Goal: Find specific page/section: Find specific page/section

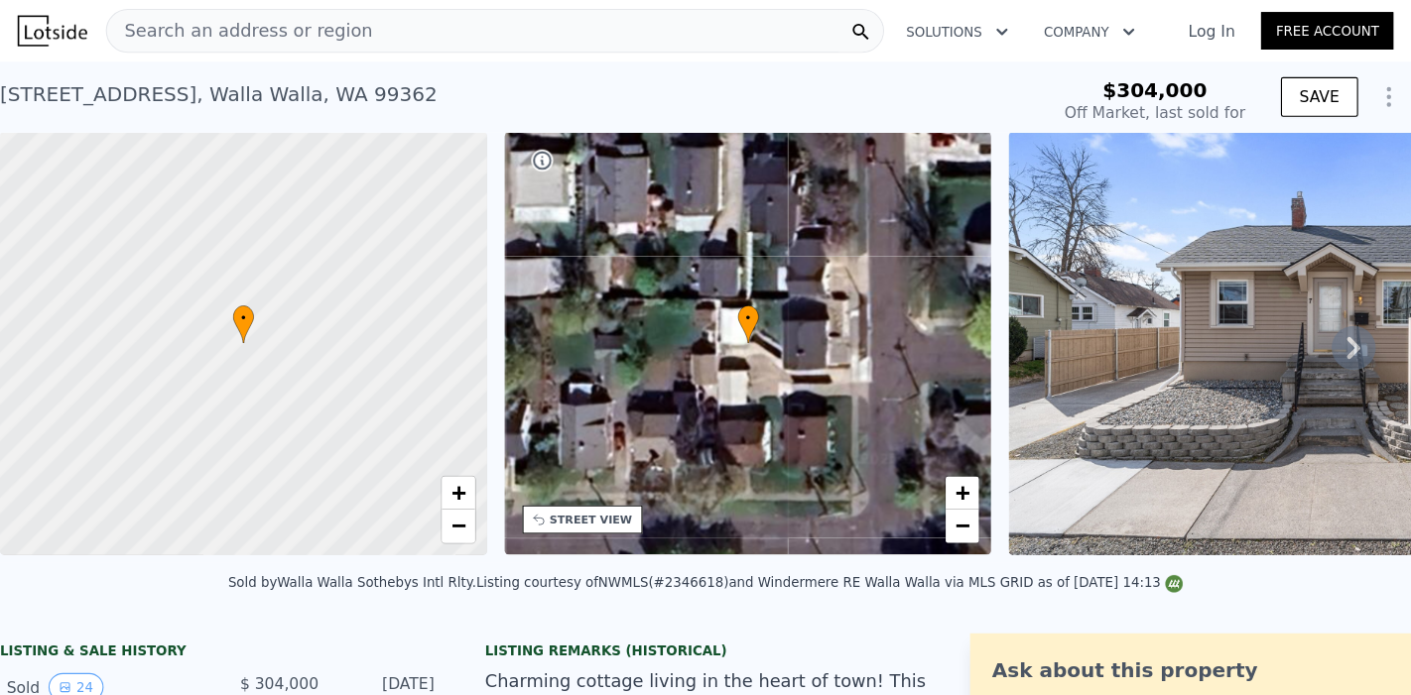
scroll to position [0, 8]
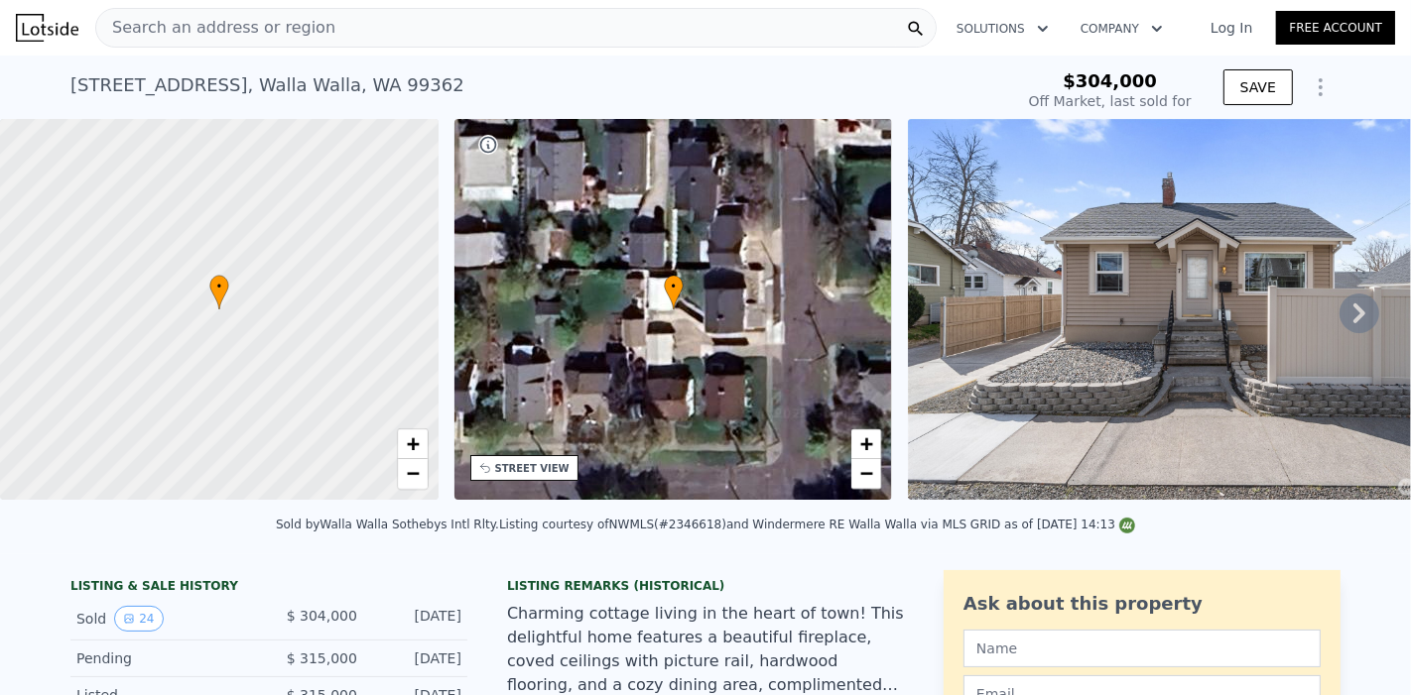
click at [348, 29] on div "Search an address or region" at bounding box center [515, 28] width 841 height 40
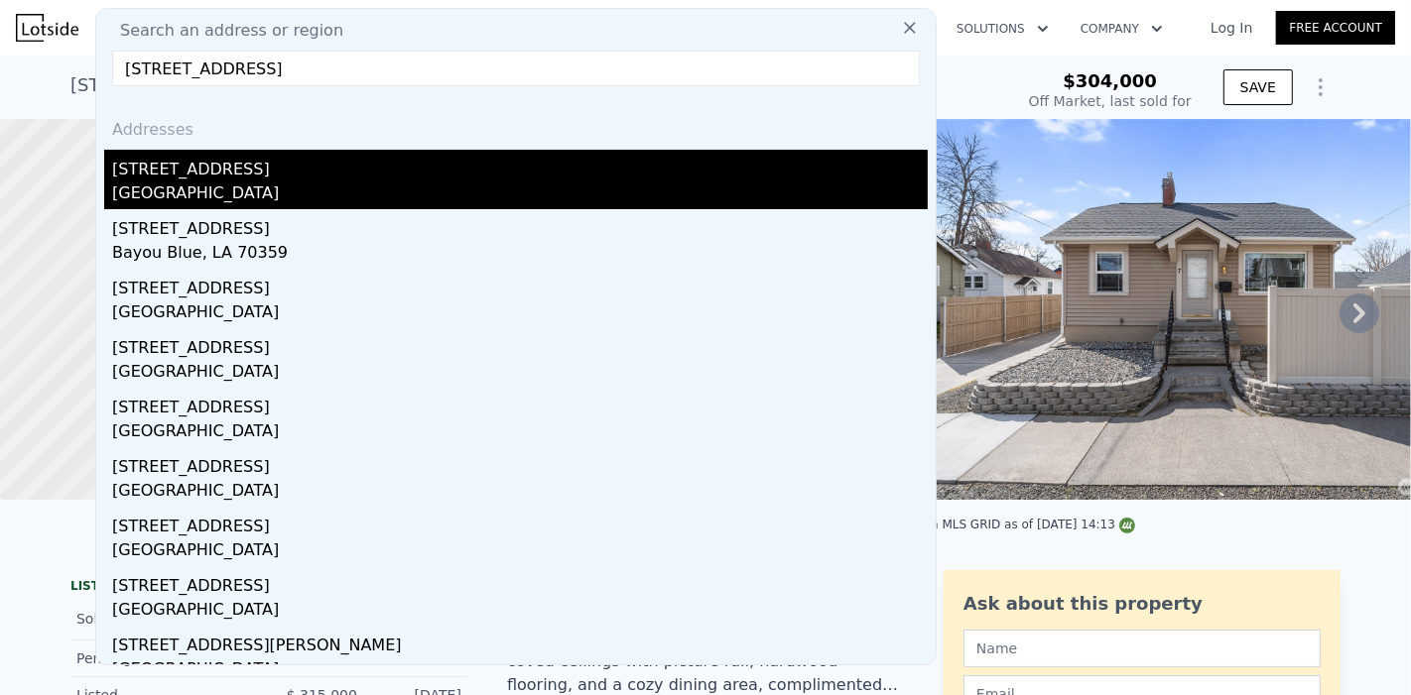
type input "[STREET_ADDRESS]"
click at [200, 196] on div "[GEOGRAPHIC_DATA]" at bounding box center [519, 196] width 815 height 28
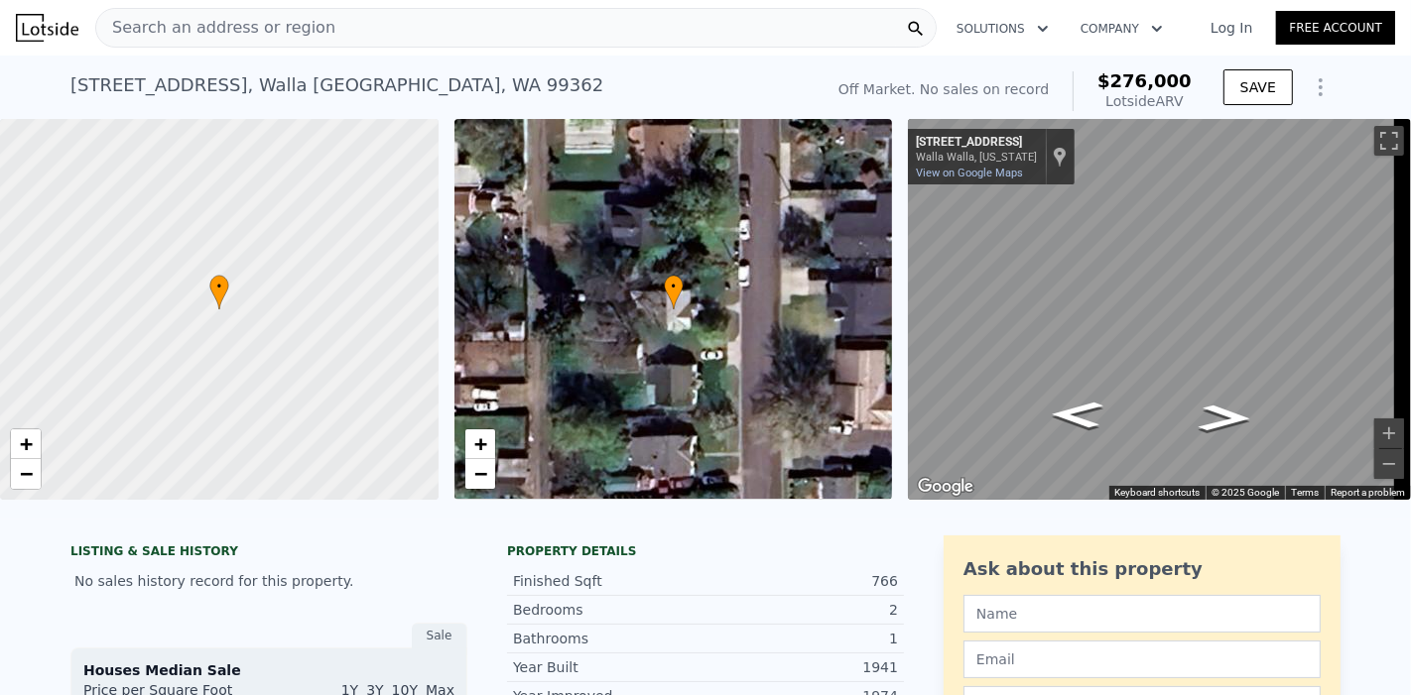
click at [419, 24] on div "Search an address or region" at bounding box center [515, 28] width 841 height 40
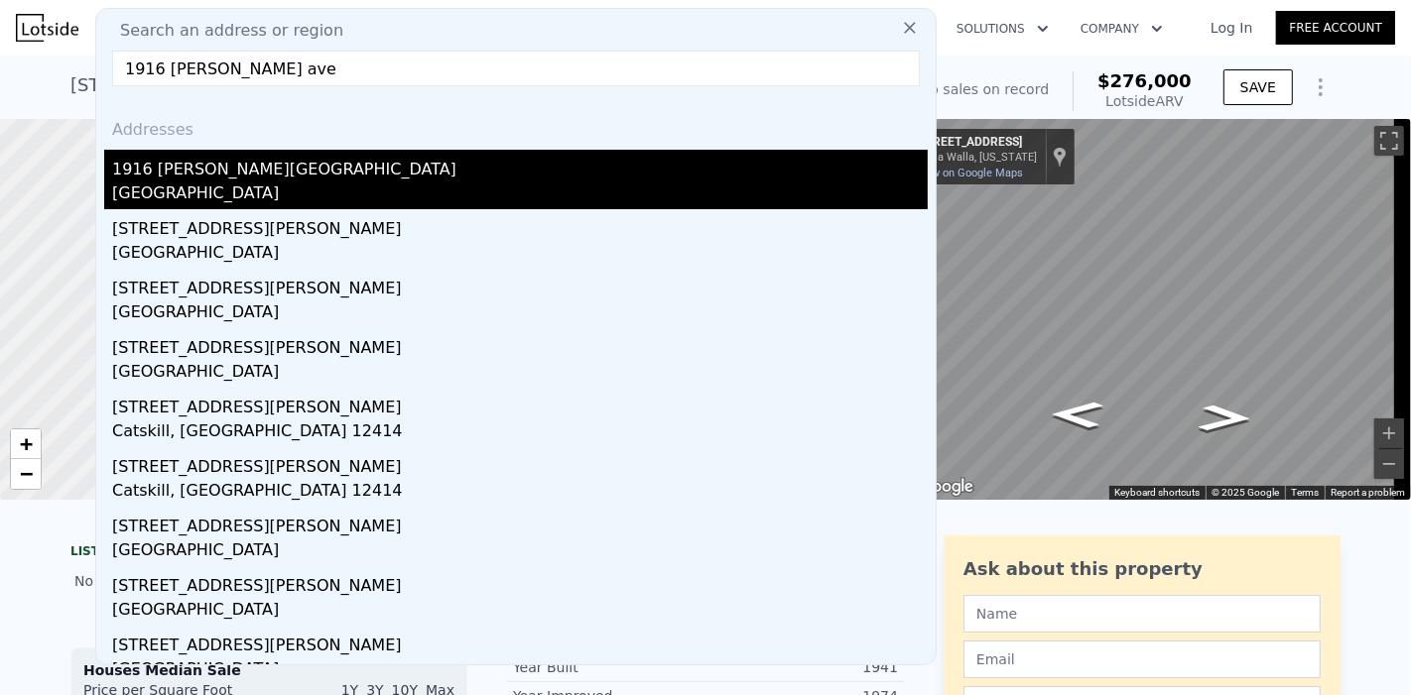
type input "1916 [PERSON_NAME] ave"
click at [192, 180] on div "1916 [PERSON_NAME][GEOGRAPHIC_DATA]" at bounding box center [519, 166] width 815 height 32
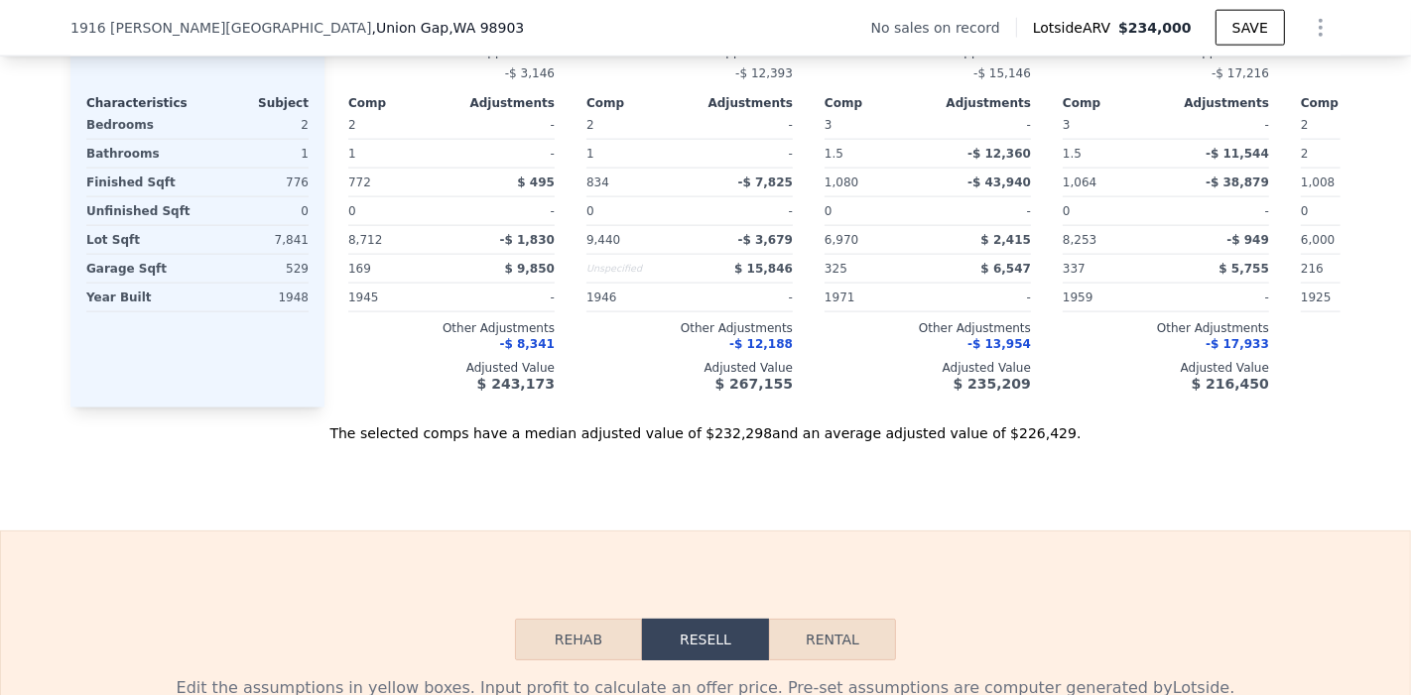
scroll to position [1976, 0]
